Goal: Find specific page/section: Find specific page/section

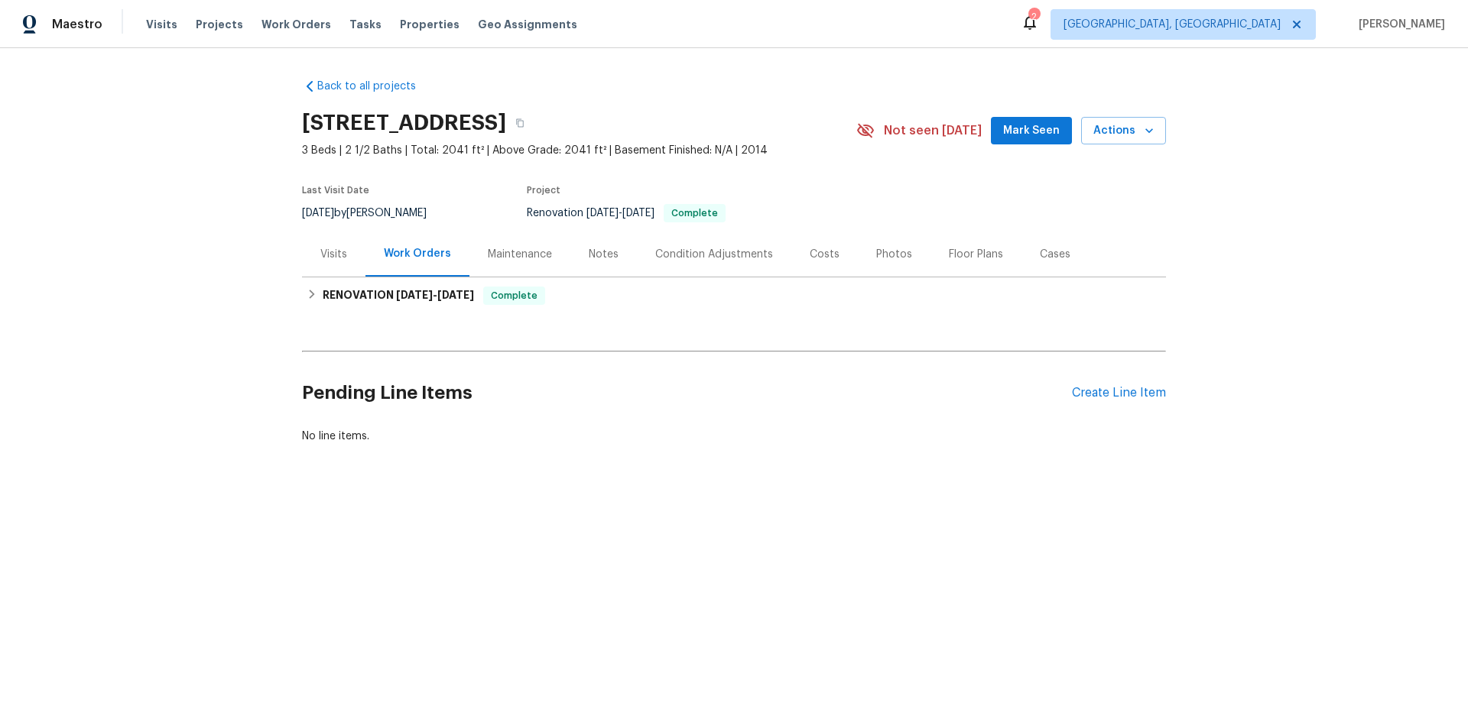
click at [339, 250] on div "Visits" at bounding box center [333, 254] width 27 height 15
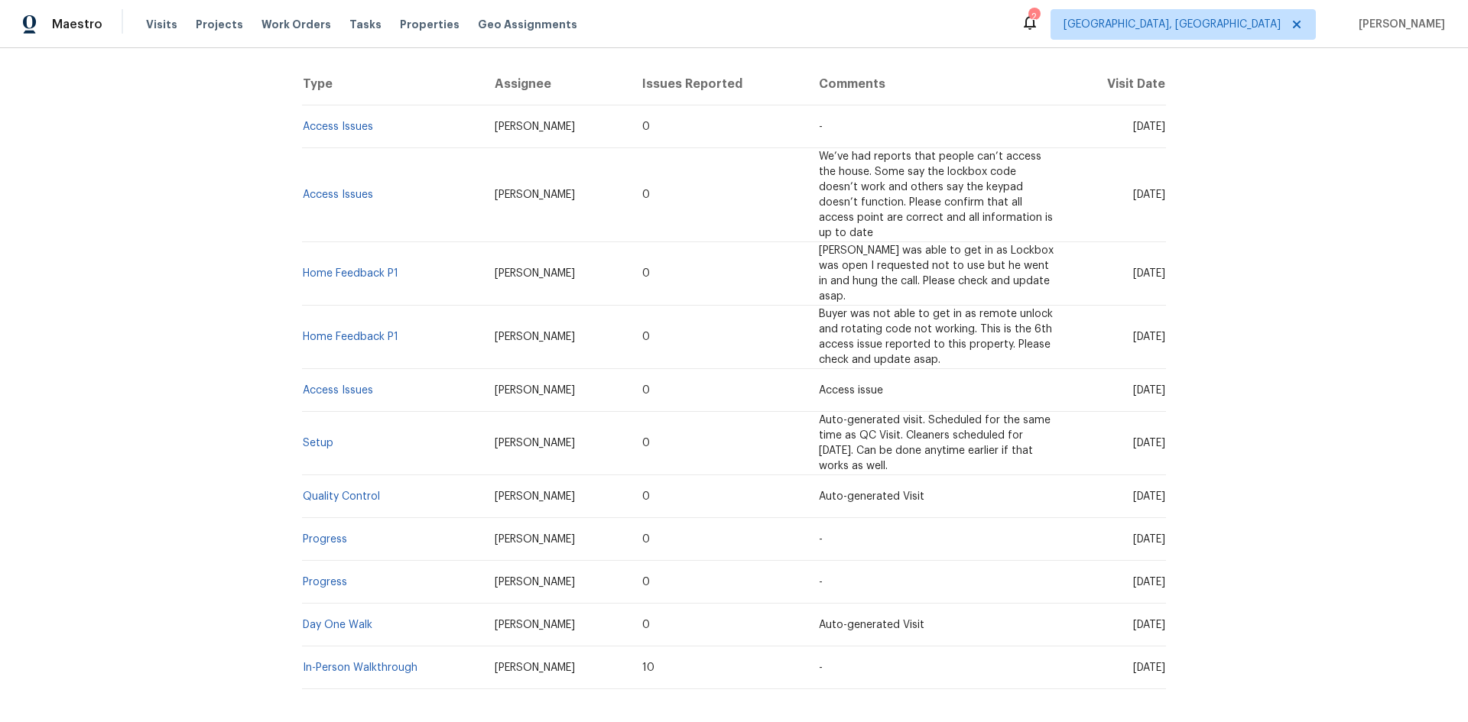
scroll to position [261, 0]
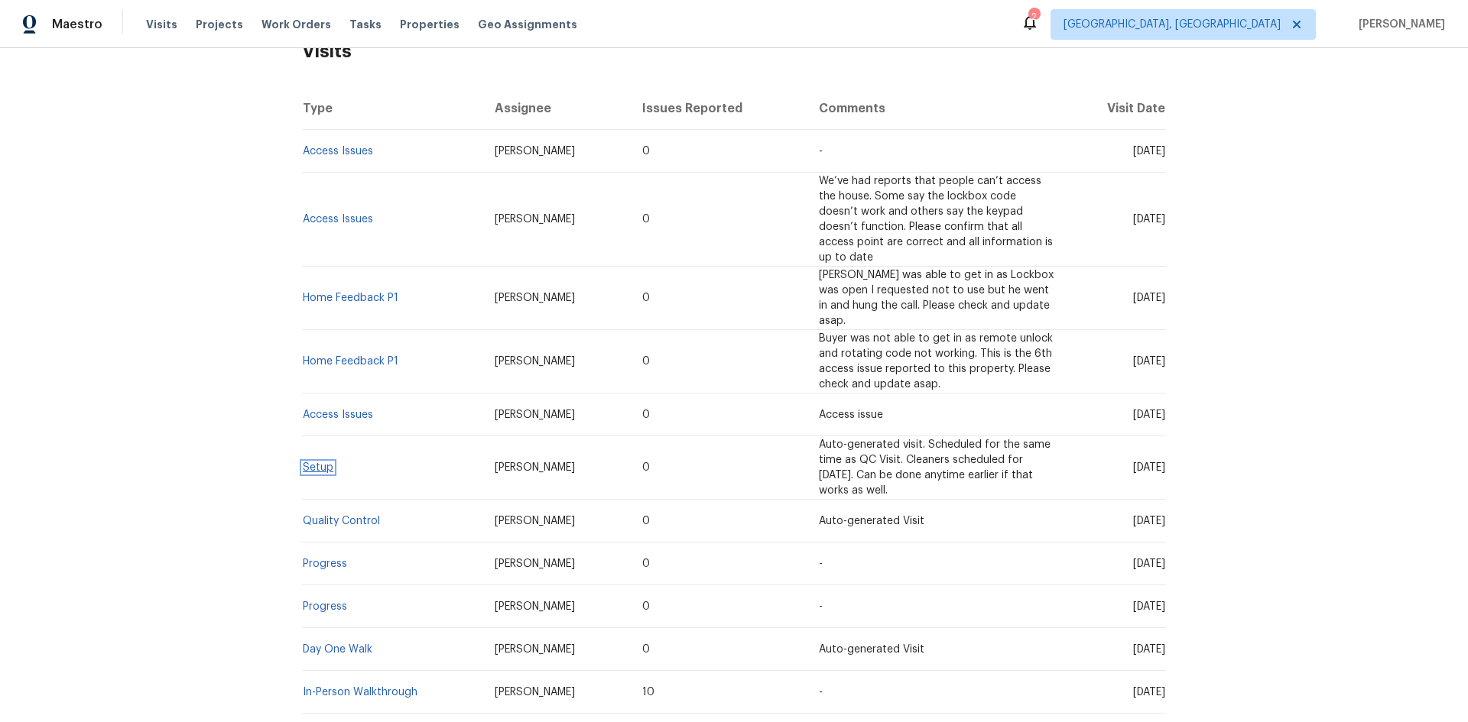
click at [322, 463] on link "Setup" at bounding box center [318, 468] width 31 height 11
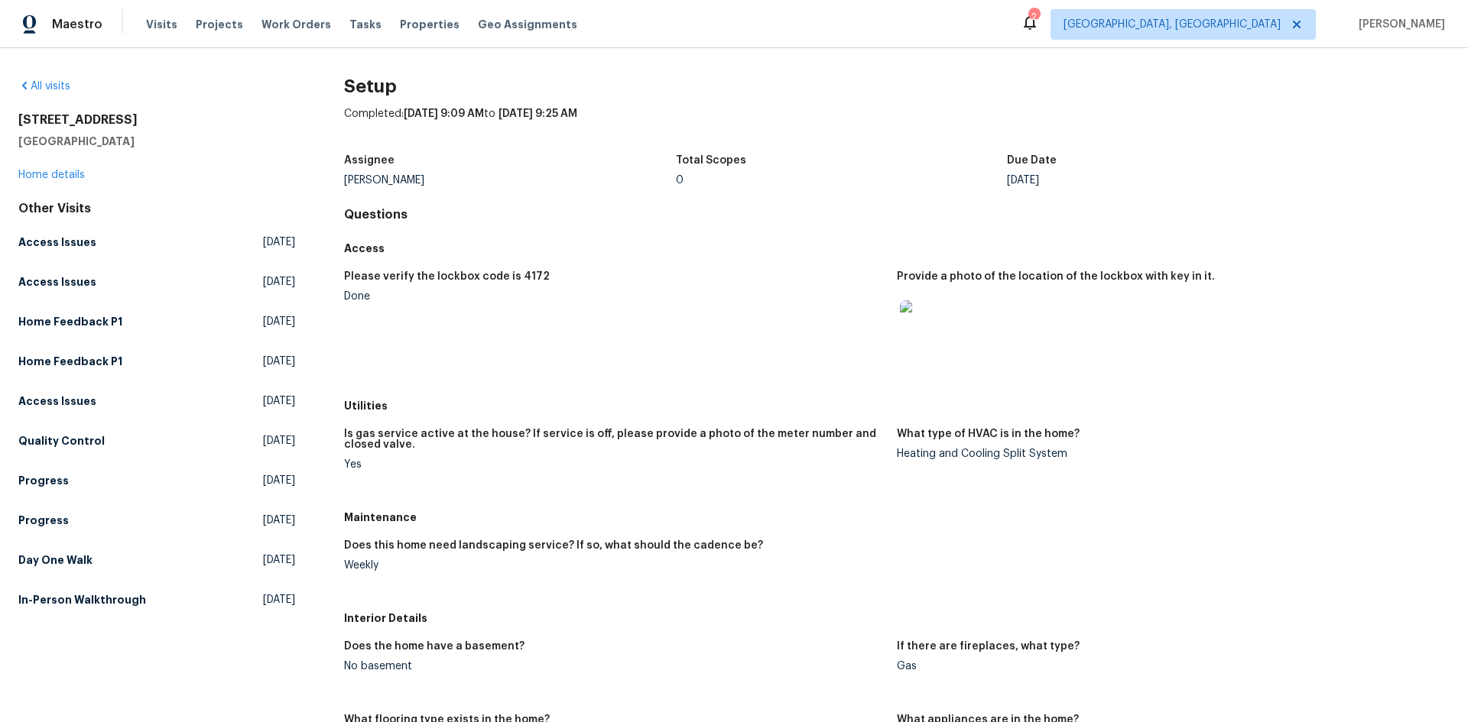
click at [909, 316] on img at bounding box center [924, 324] width 49 height 49
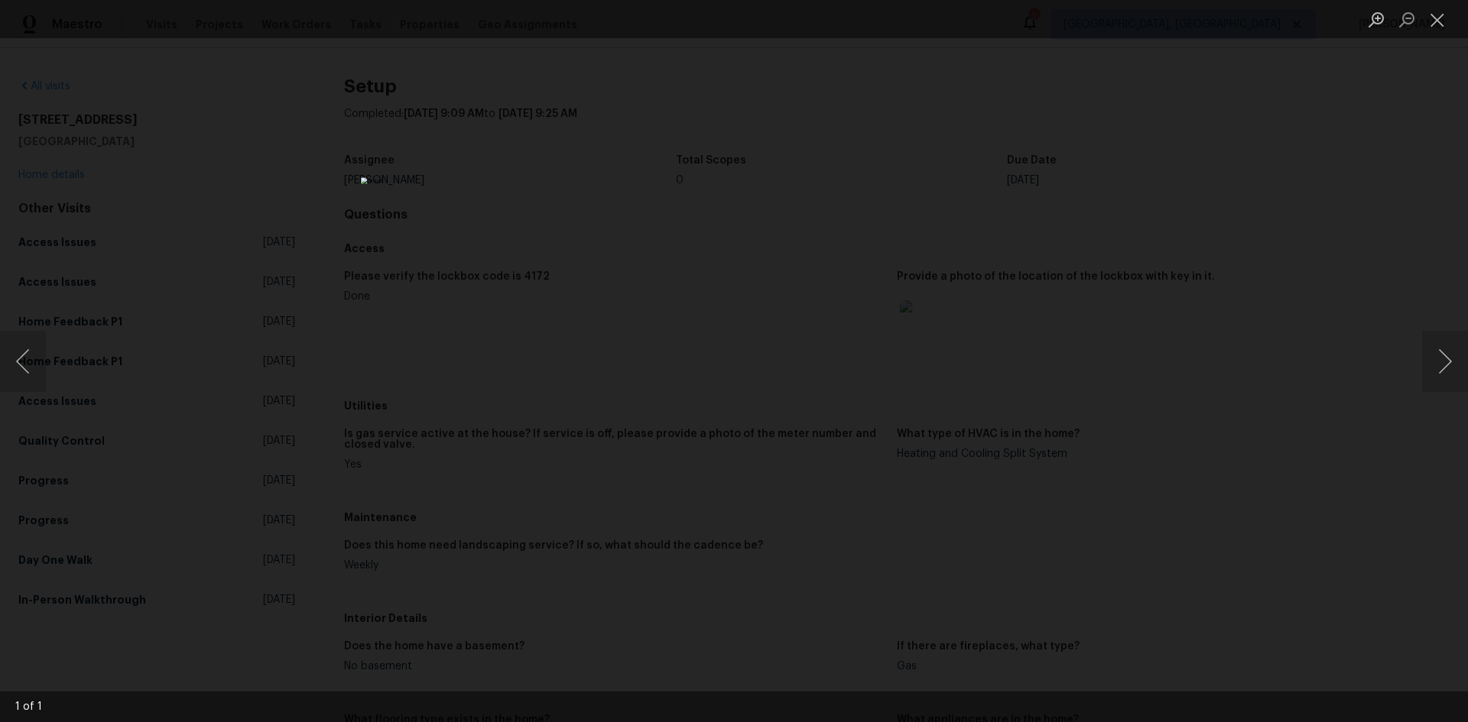
click at [1214, 303] on div "Lightbox" at bounding box center [734, 361] width 1468 height 722
